Goal: Answer question/provide support

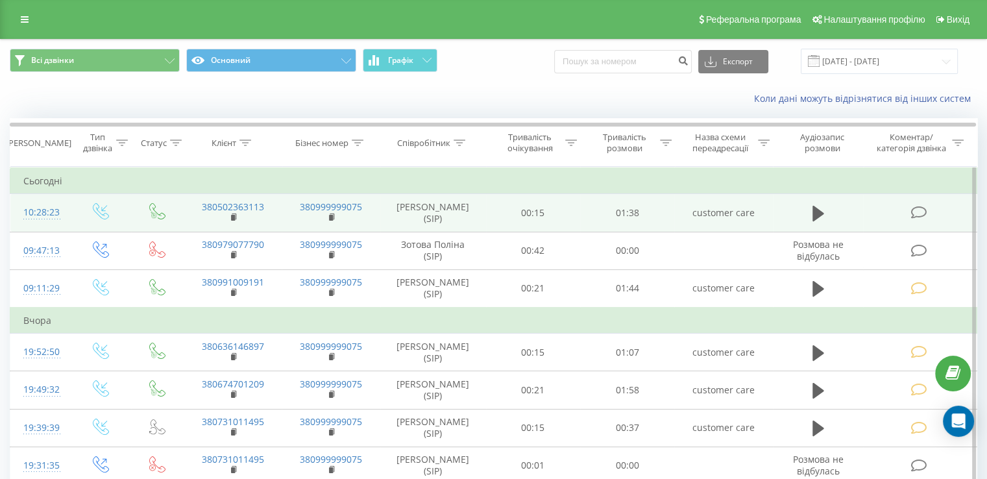
click at [922, 208] on icon at bounding box center [919, 213] width 16 height 14
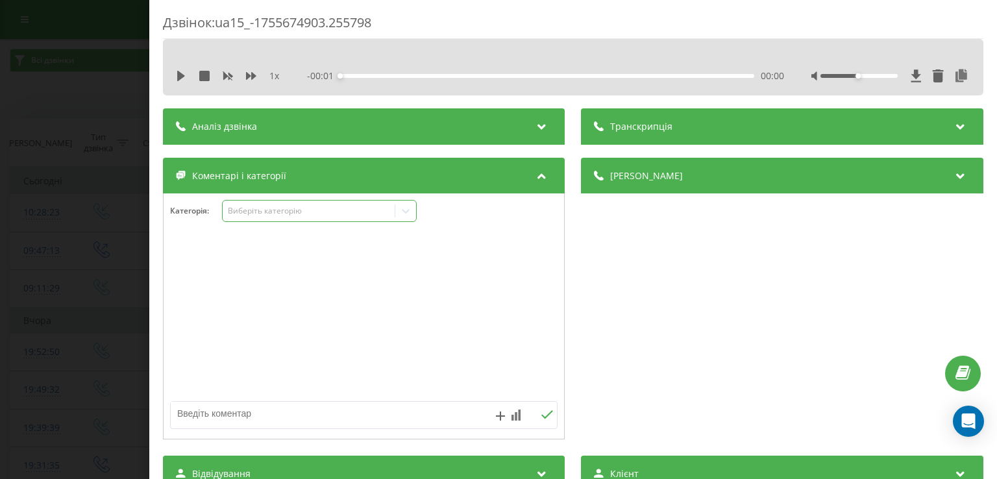
click at [391, 211] on div "Виберіть категорію" at bounding box center [309, 211] width 172 height 12
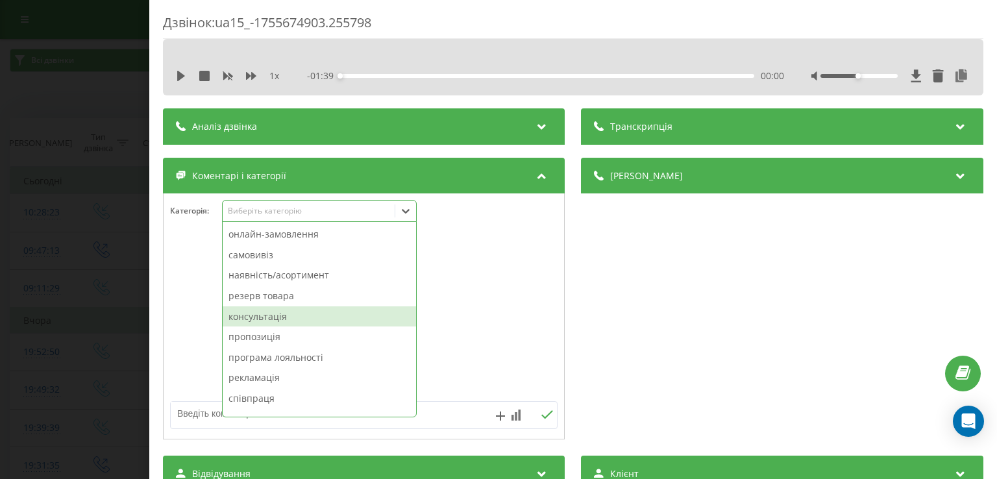
click at [269, 315] on div "консультація" at bounding box center [319, 316] width 193 height 21
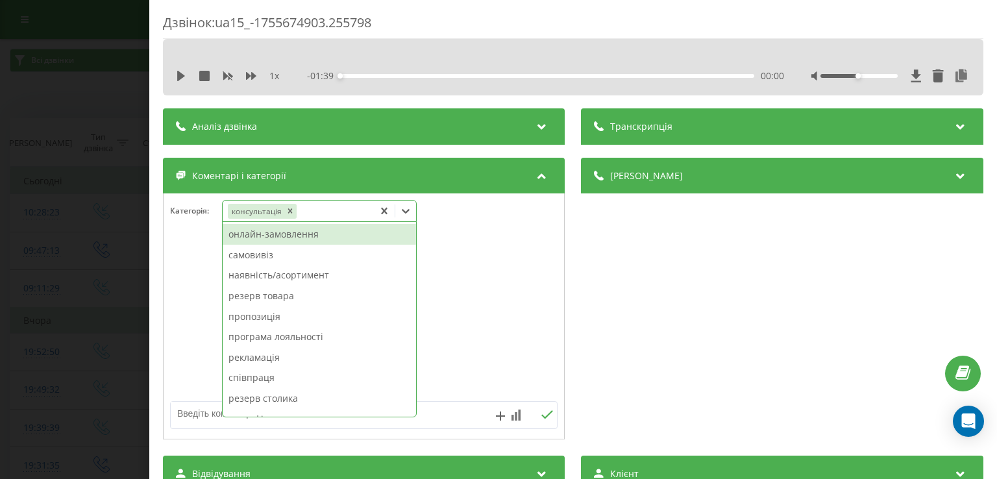
click at [52, 297] on div "Дзвінок : ua15_-1755674903.255798 1 x - 01:39 00:00 00:00 Транскрипція Для AI-а…" at bounding box center [498, 239] width 997 height 479
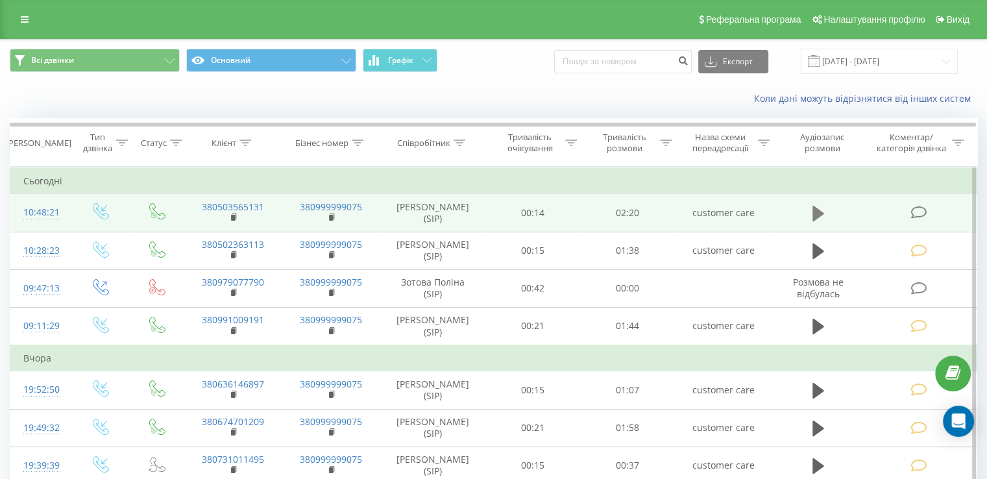
click at [811, 206] on button at bounding box center [818, 213] width 19 height 19
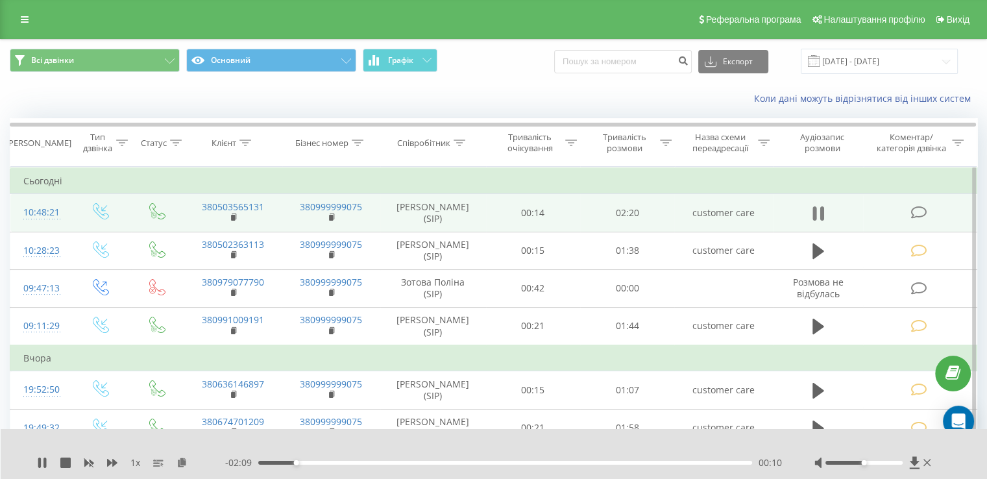
click at [814, 212] on icon at bounding box center [815, 213] width 4 height 14
